Goal: Find contact information: Find contact information

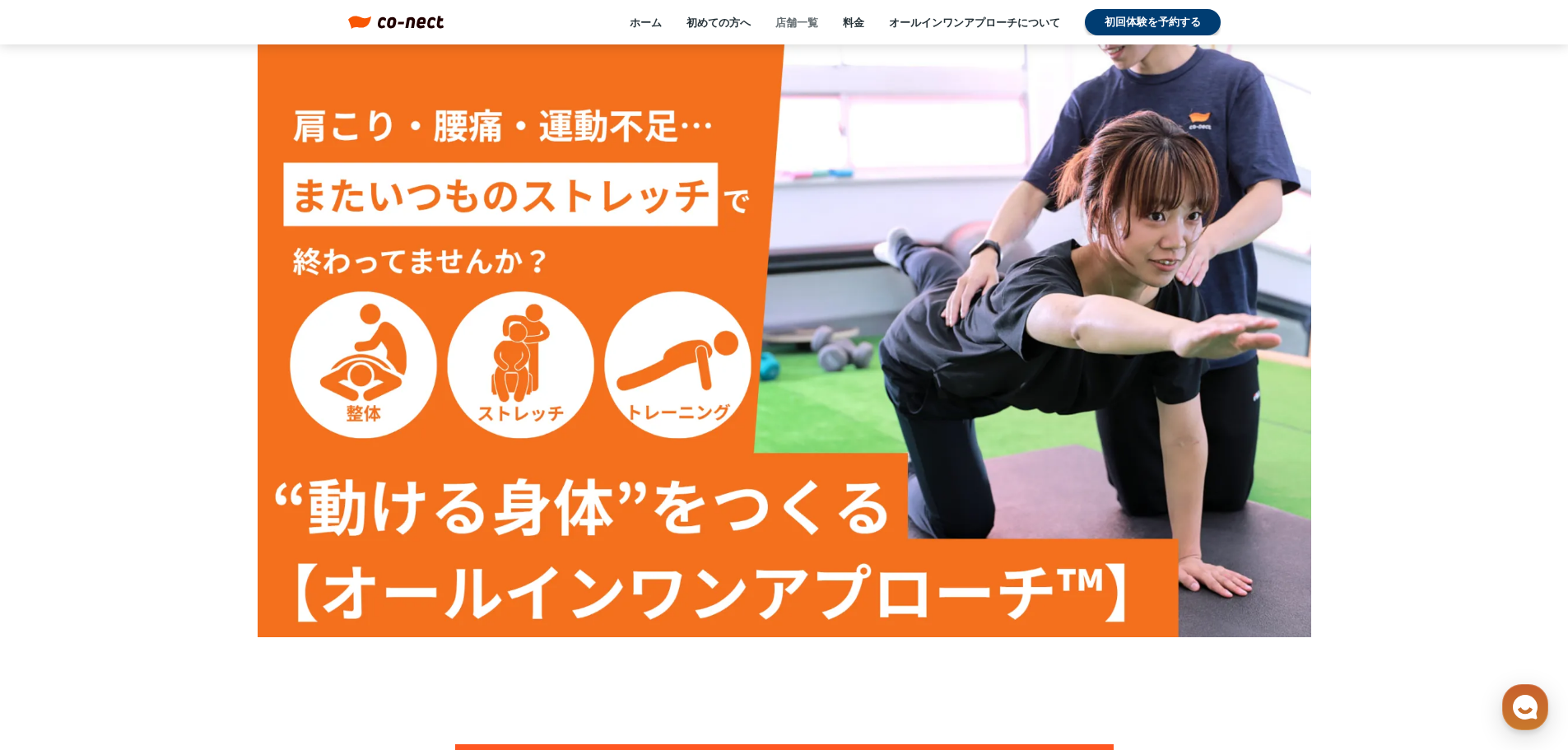
click at [785, 18] on link "店舗一覧" at bounding box center [797, 21] width 43 height 15
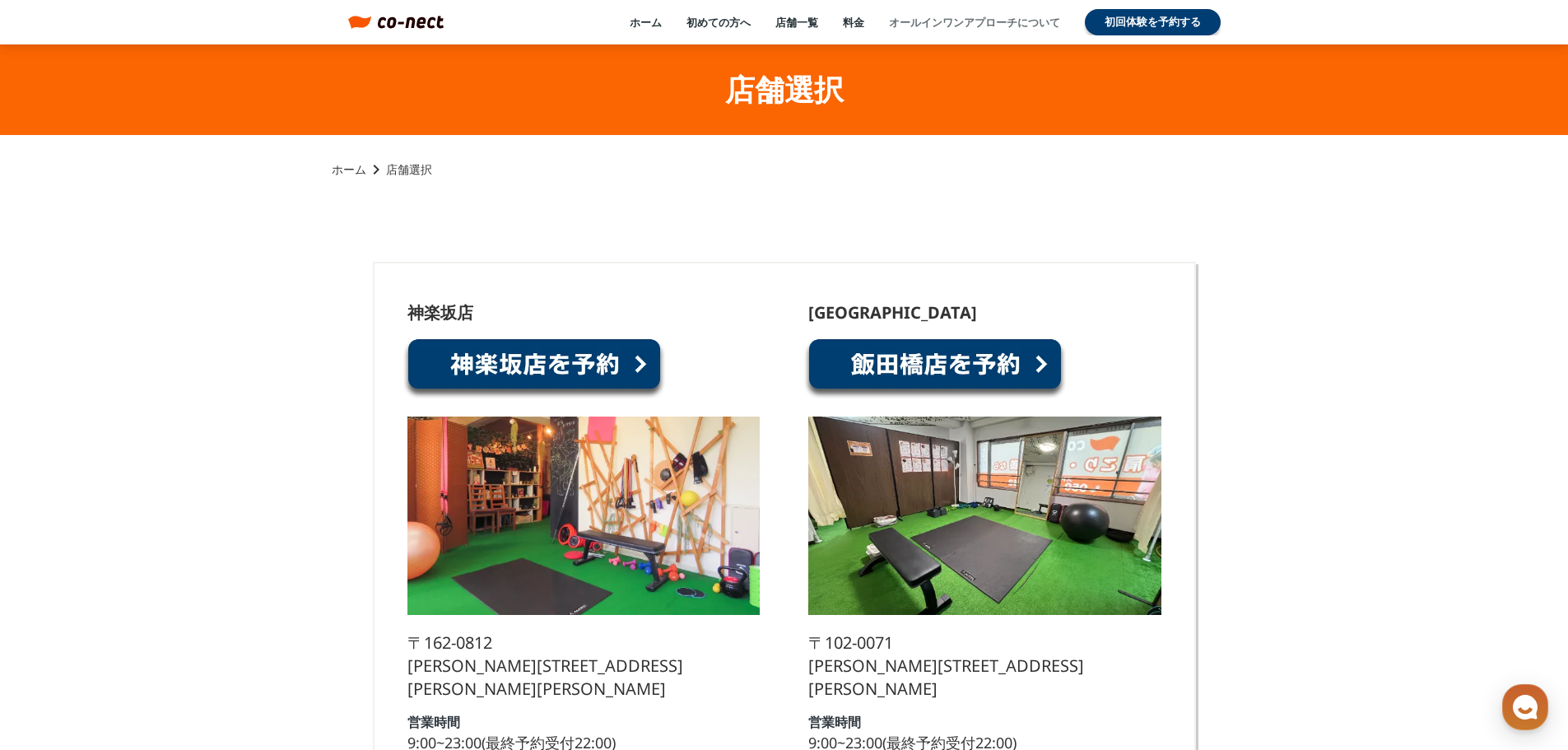
click at [962, 20] on link "オールインワンアプローチについて" at bounding box center [974, 21] width 171 height 15
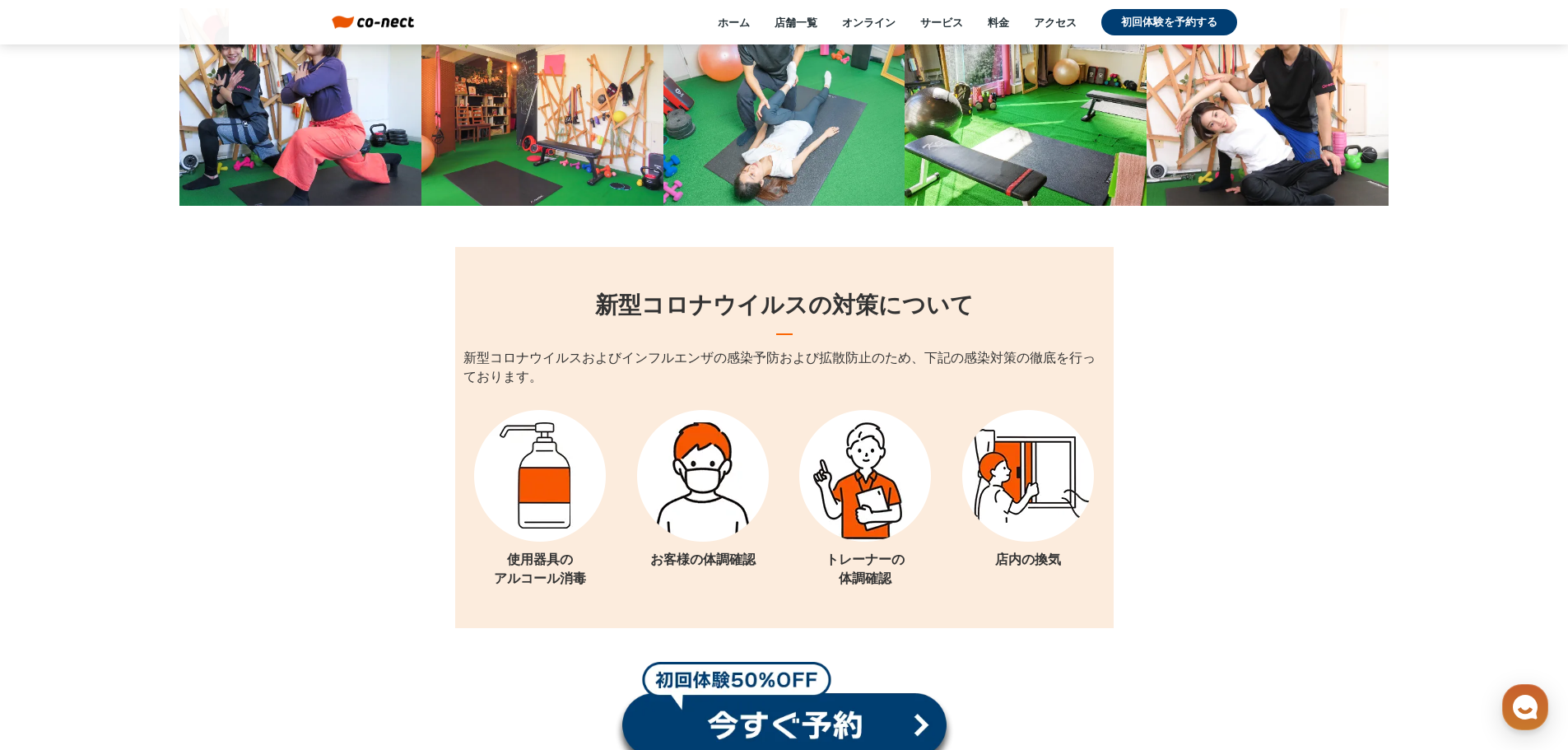
scroll to position [21701, 0]
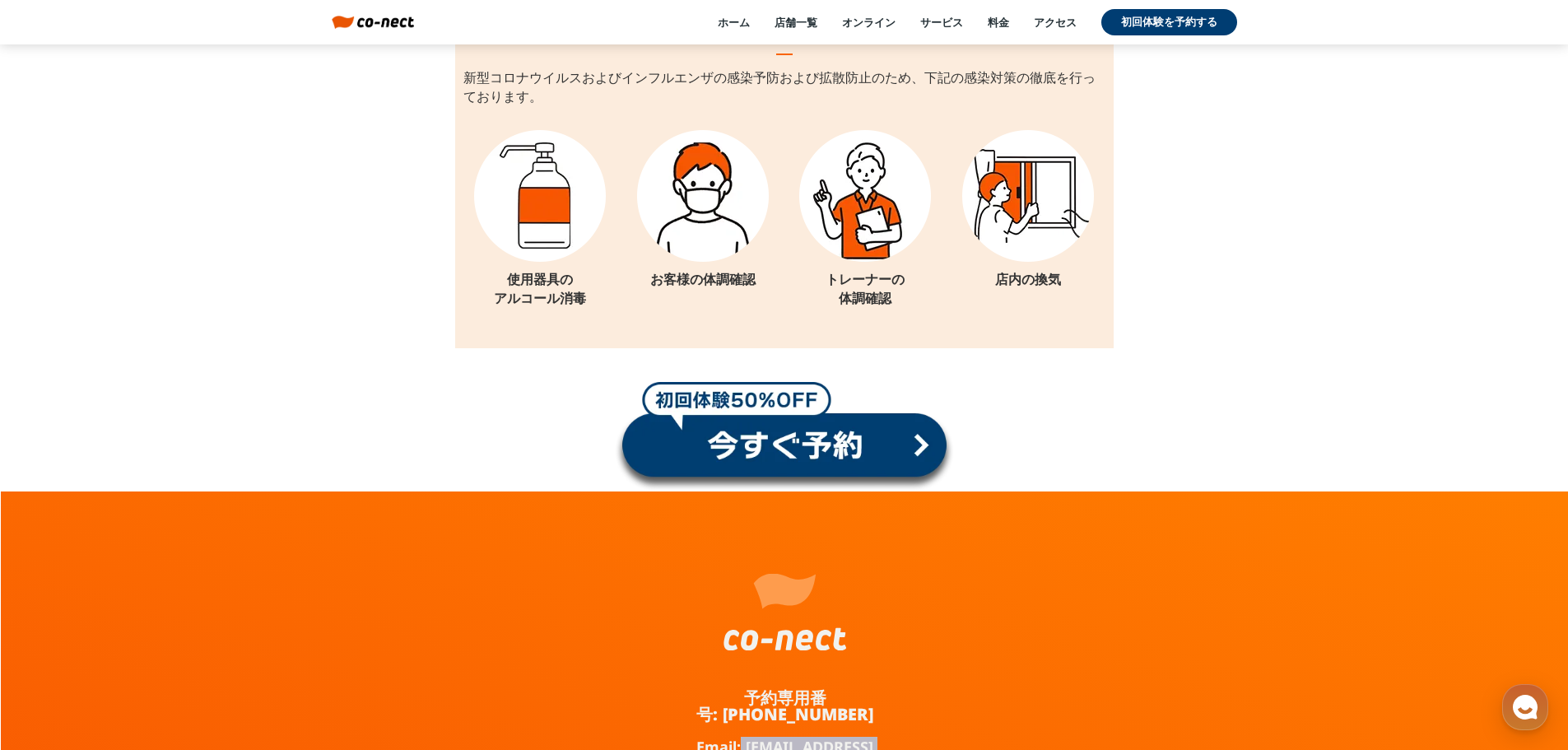
drag, startPoint x: 884, startPoint y: 572, endPoint x: 739, endPoint y: 578, distance: 145.1
click at [739, 578] on div "予約専用番号: [PHONE_NUMBER] Email: [EMAIL_ADDRESS][DOMAIN_NAME] [URL][DOMAIN_NAME] 営…" at bounding box center [785, 712] width 246 height 442
copy link "[EMAIL_ADDRESS][DOMAIN_NAME]"
click at [661, 739] on link "Email: [EMAIL_ADDRESS][DOMAIN_NAME]" at bounding box center [784, 754] width 246 height 30
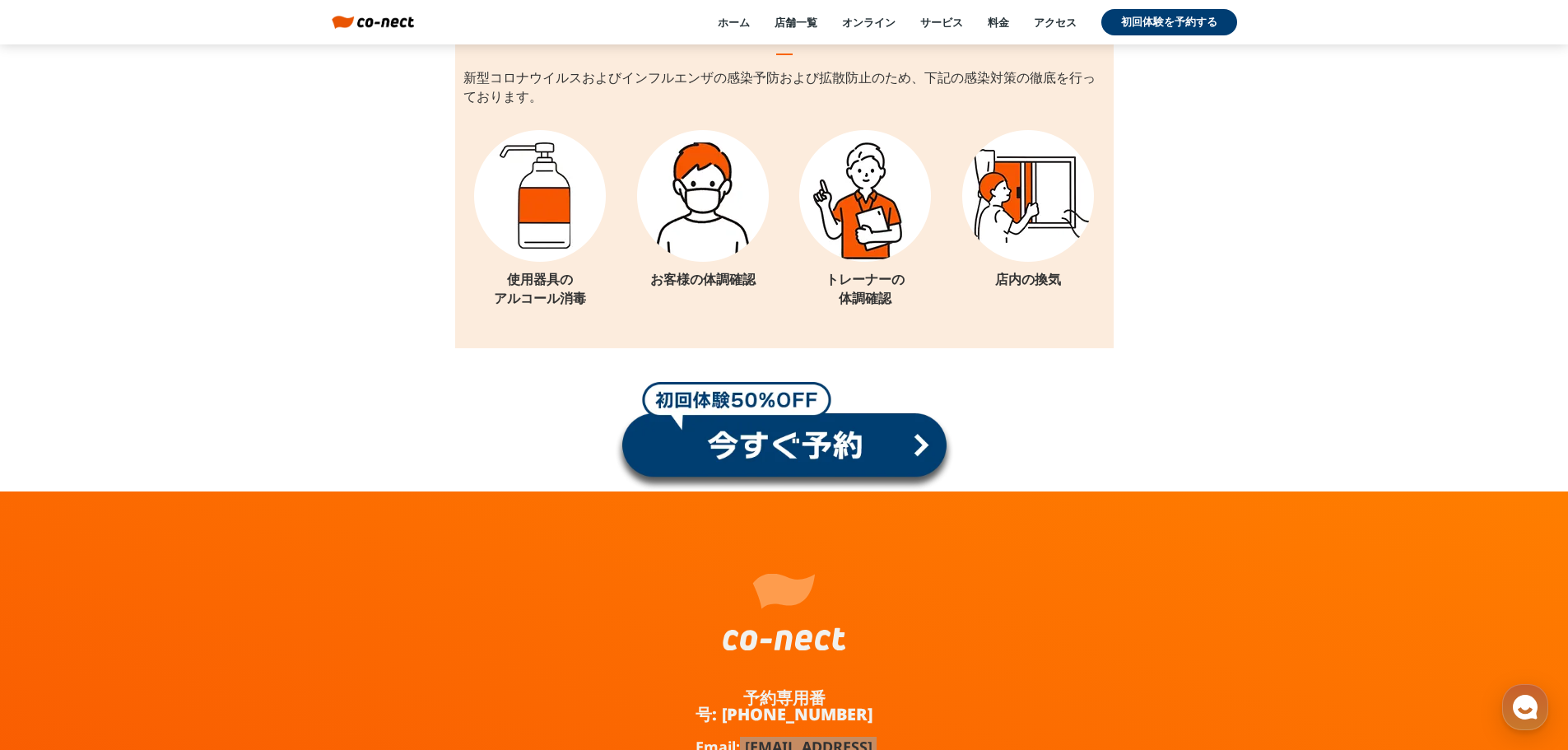
click at [661, 739] on link "Email: [EMAIL_ADDRESS][DOMAIN_NAME]" at bounding box center [784, 754] width 246 height 30
